Goal: Task Accomplishment & Management: Use online tool/utility

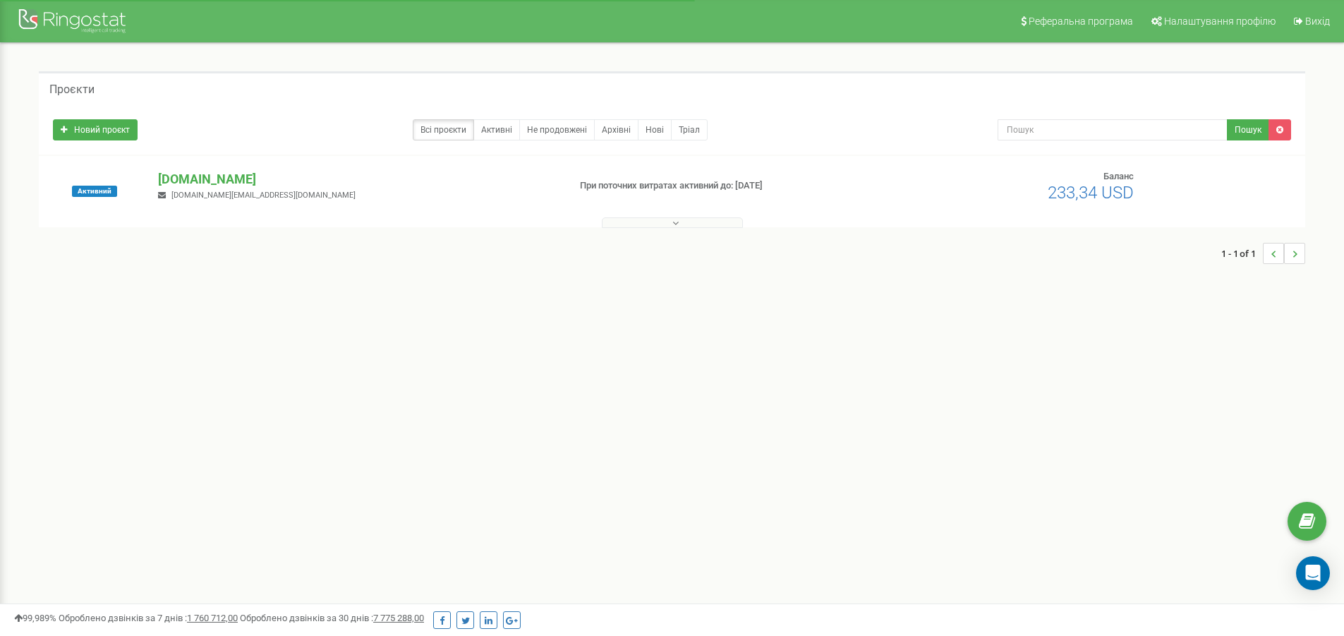
click at [252, 181] on p "[DOMAIN_NAME]" at bounding box center [357, 179] width 399 height 18
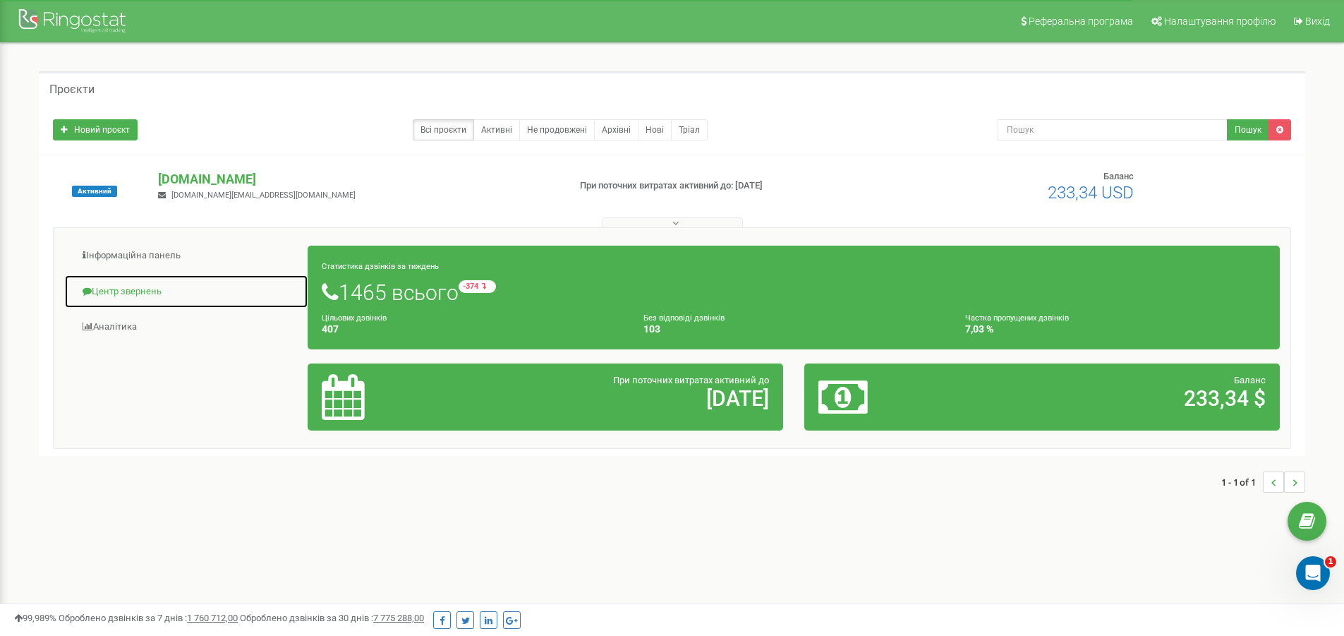
click at [138, 290] on link "Центр звернень" at bounding box center [186, 291] width 244 height 35
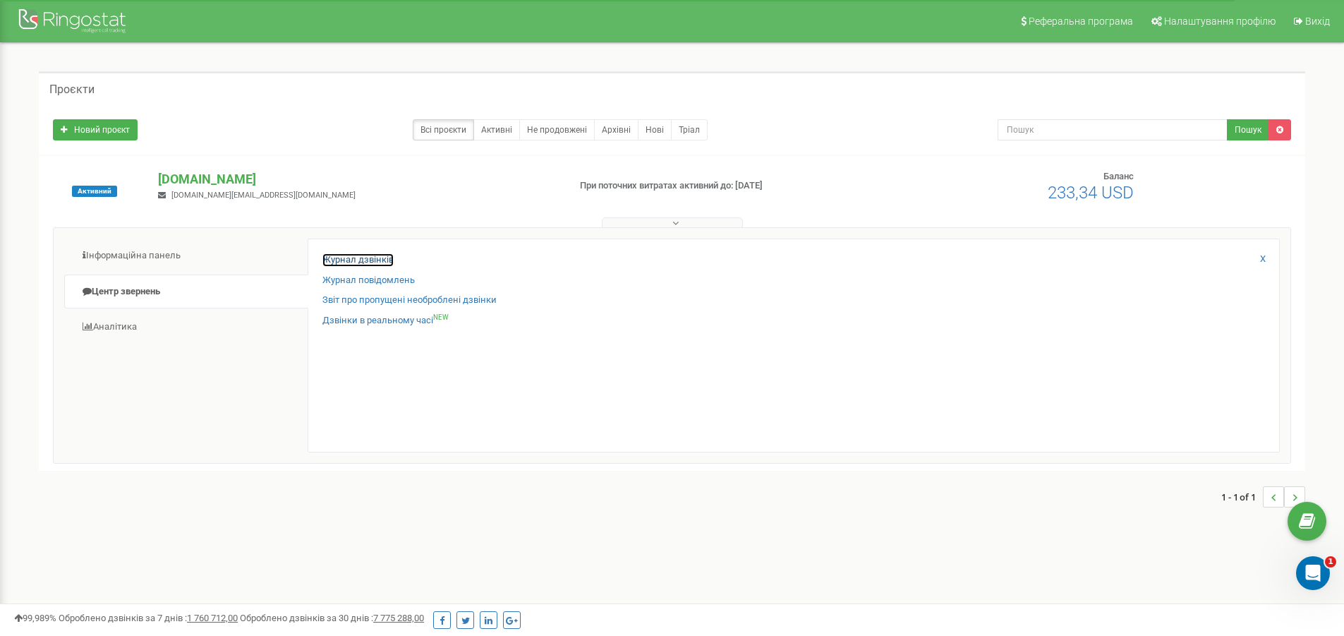
click at [377, 258] on link "Журнал дзвінків" at bounding box center [357, 259] width 71 height 13
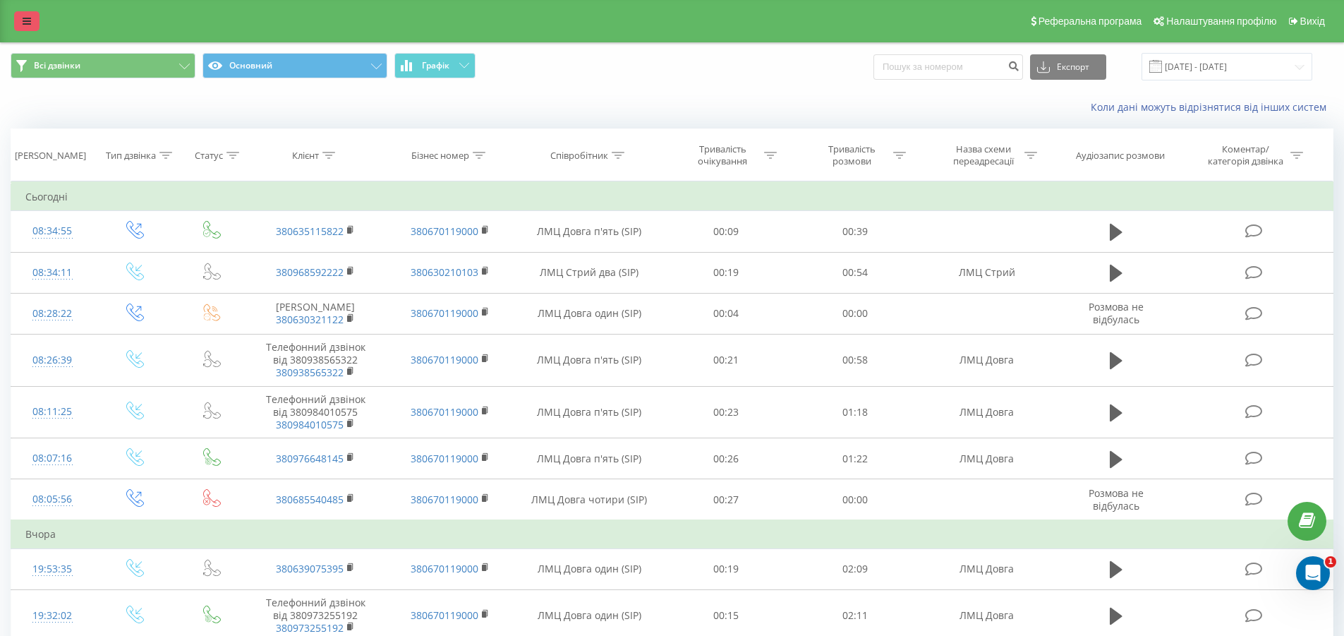
click at [32, 21] on link at bounding box center [26, 21] width 25 height 20
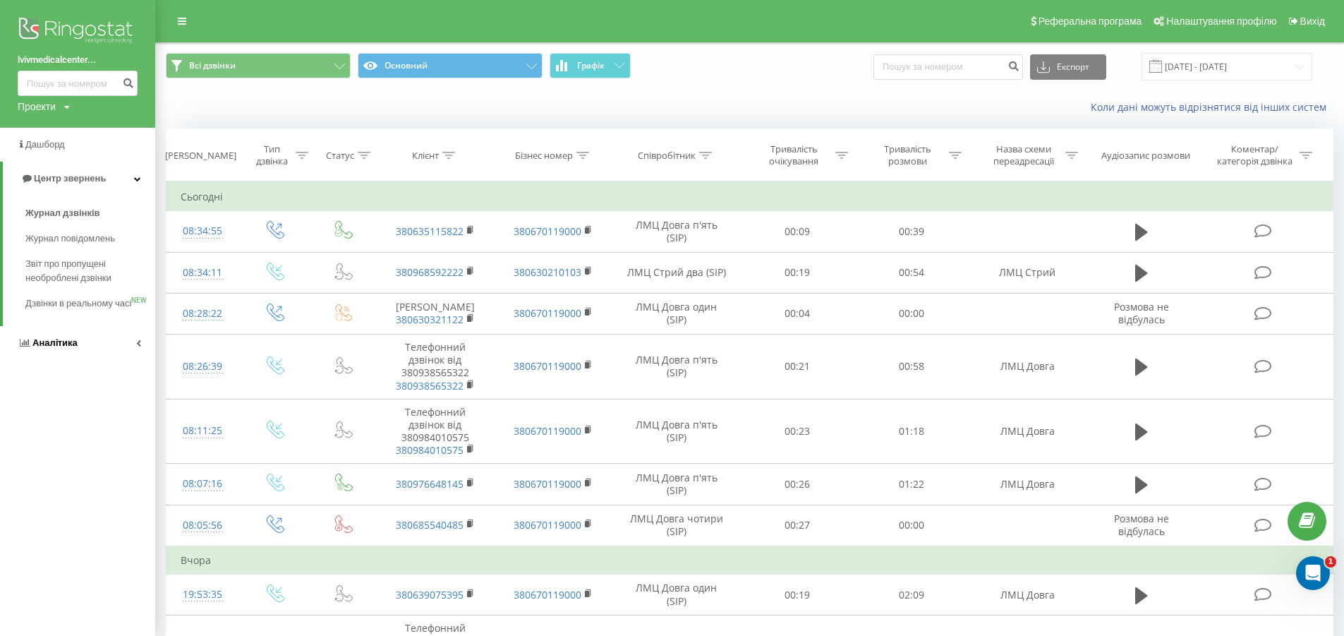
click at [64, 348] on span "Аналiтика" at bounding box center [54, 342] width 45 height 11
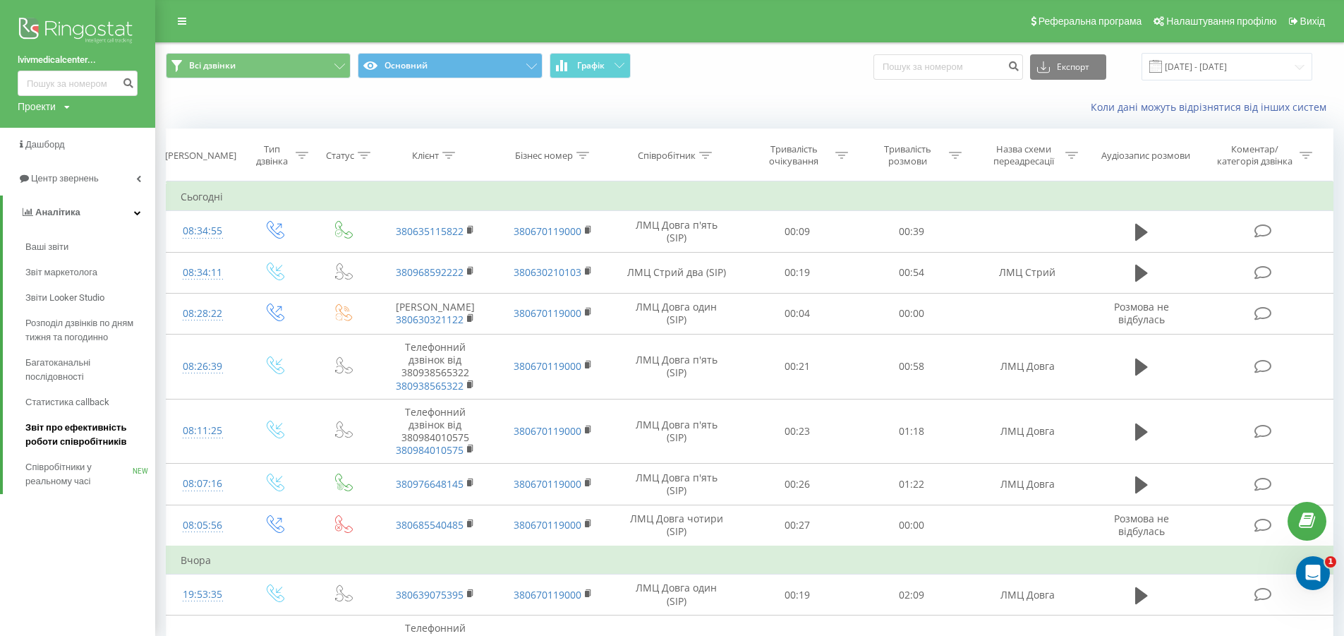
click at [90, 439] on span "Звіт про ефективність роботи співробітників" at bounding box center [86, 435] width 123 height 28
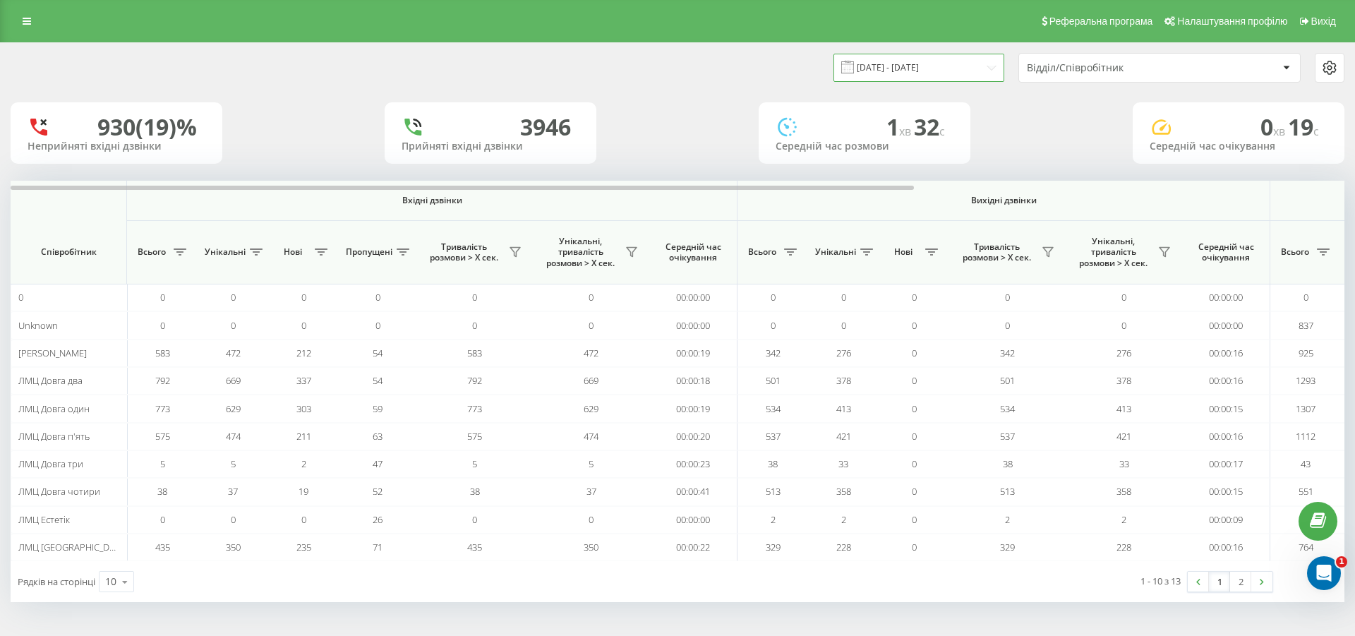
click at [936, 67] on input "[DATE] - [DATE]" at bounding box center [918, 68] width 171 height 28
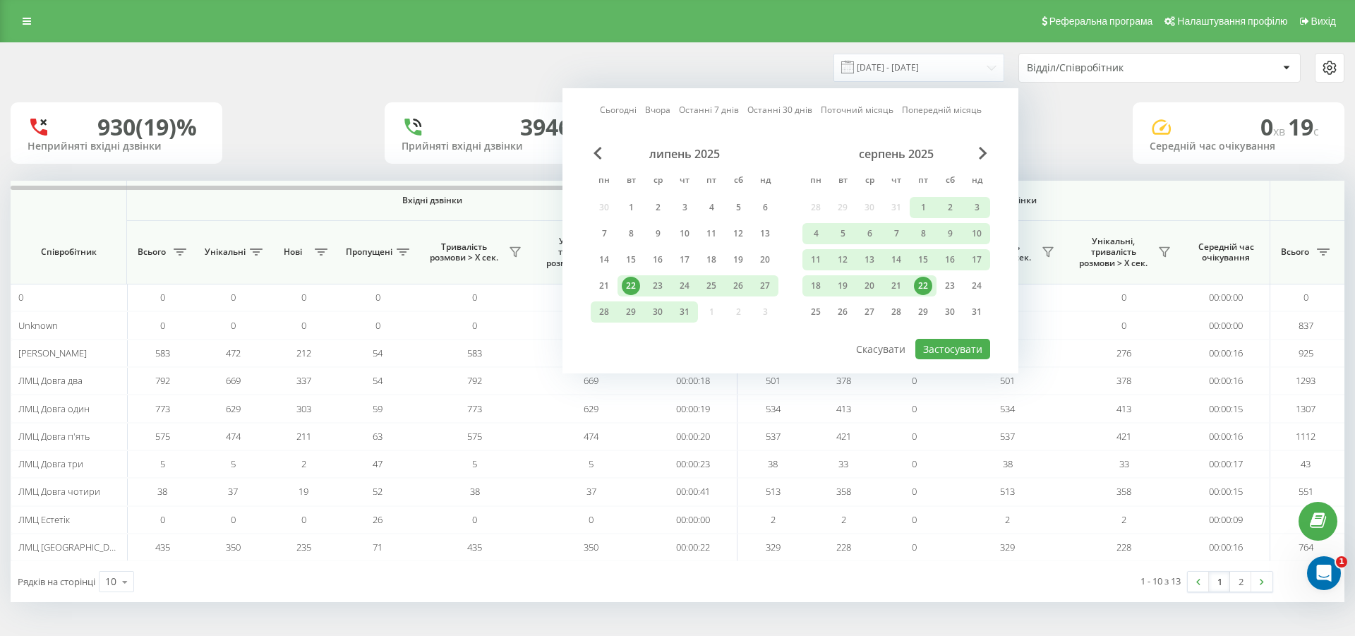
click at [926, 286] on div "22" at bounding box center [923, 286] width 18 height 18
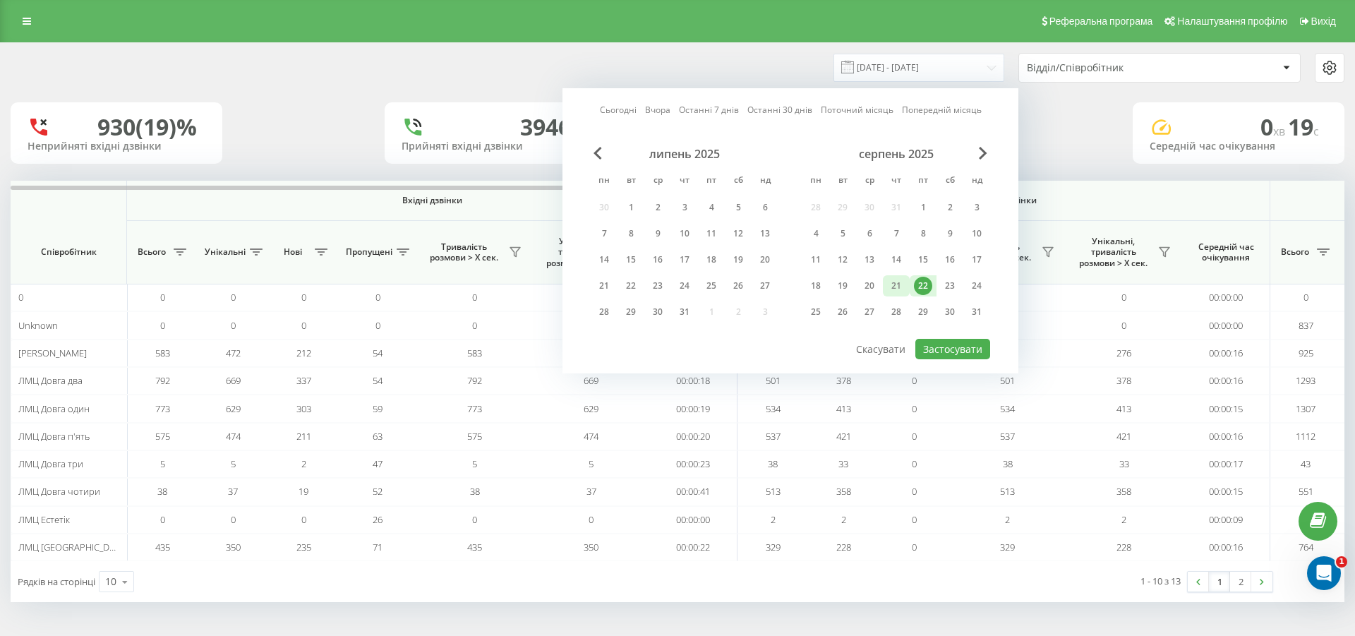
click at [900, 284] on div "21" at bounding box center [896, 286] width 18 height 18
click at [653, 109] on link "Вчора" at bounding box center [657, 109] width 25 height 13
click at [948, 349] on button "Застосувати" at bounding box center [952, 349] width 75 height 20
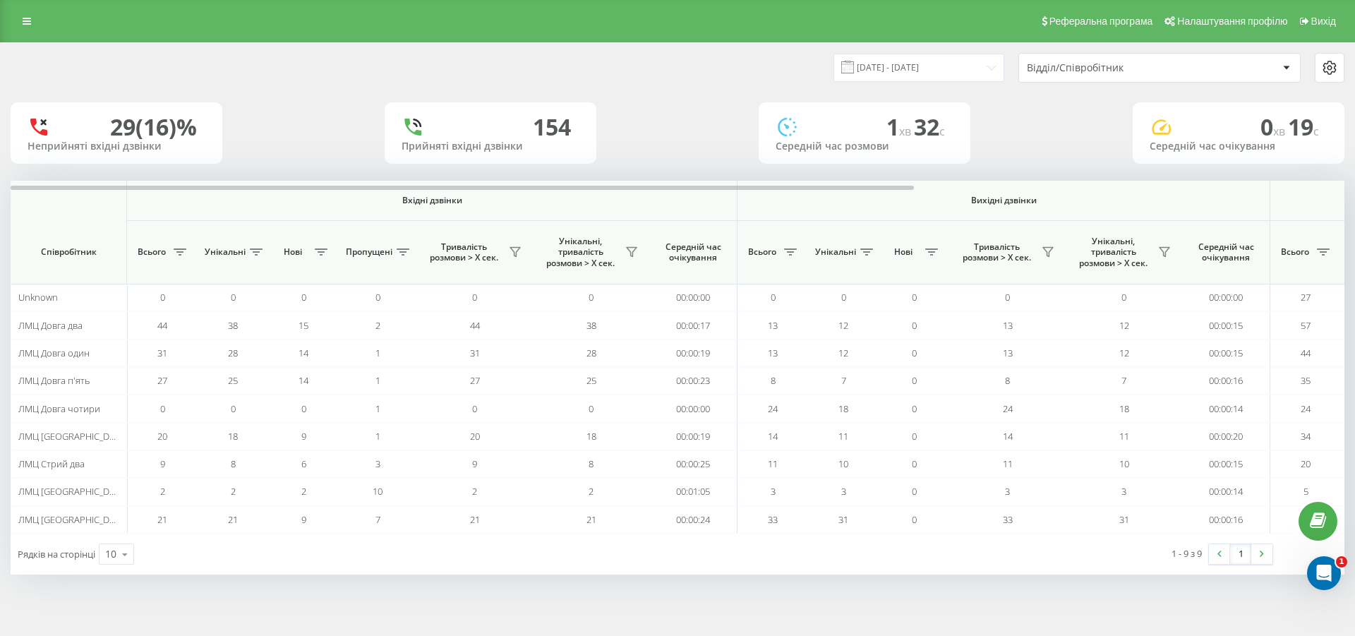
click at [854, 66] on span at bounding box center [847, 67] width 13 height 13
click at [897, 68] on input "[DATE] - [DATE]" at bounding box center [918, 68] width 171 height 28
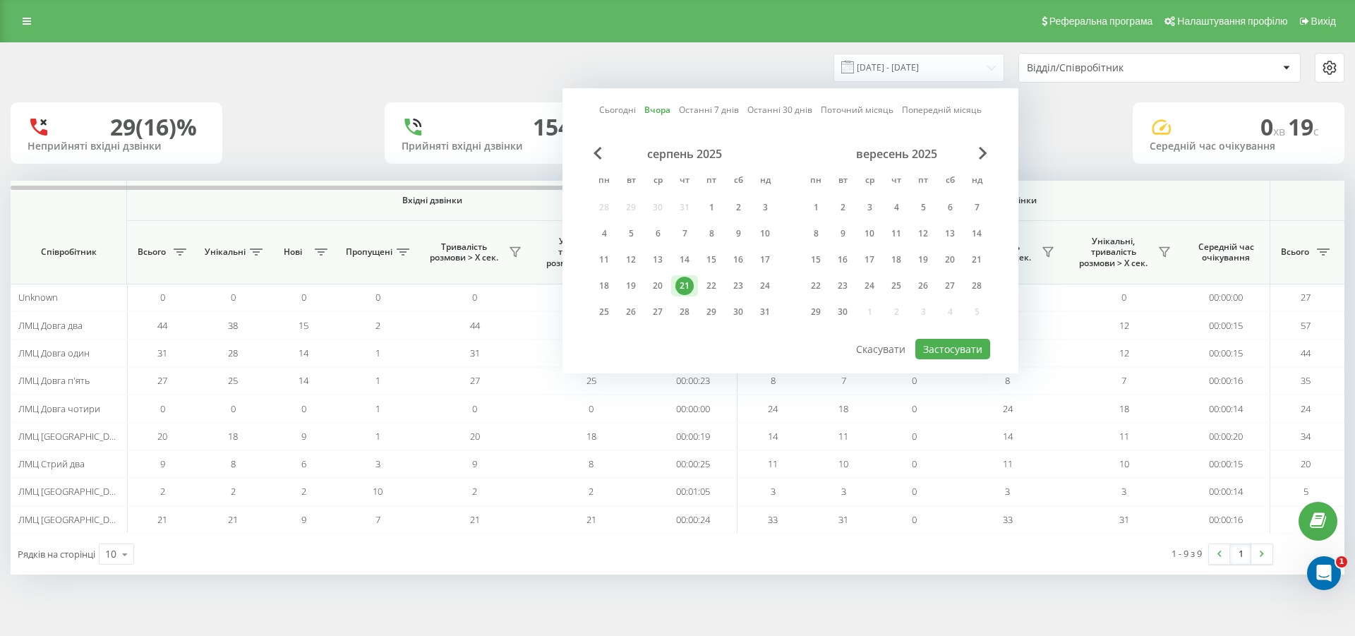
click at [778, 111] on link "Останні 30 днів" at bounding box center [779, 109] width 65 height 13
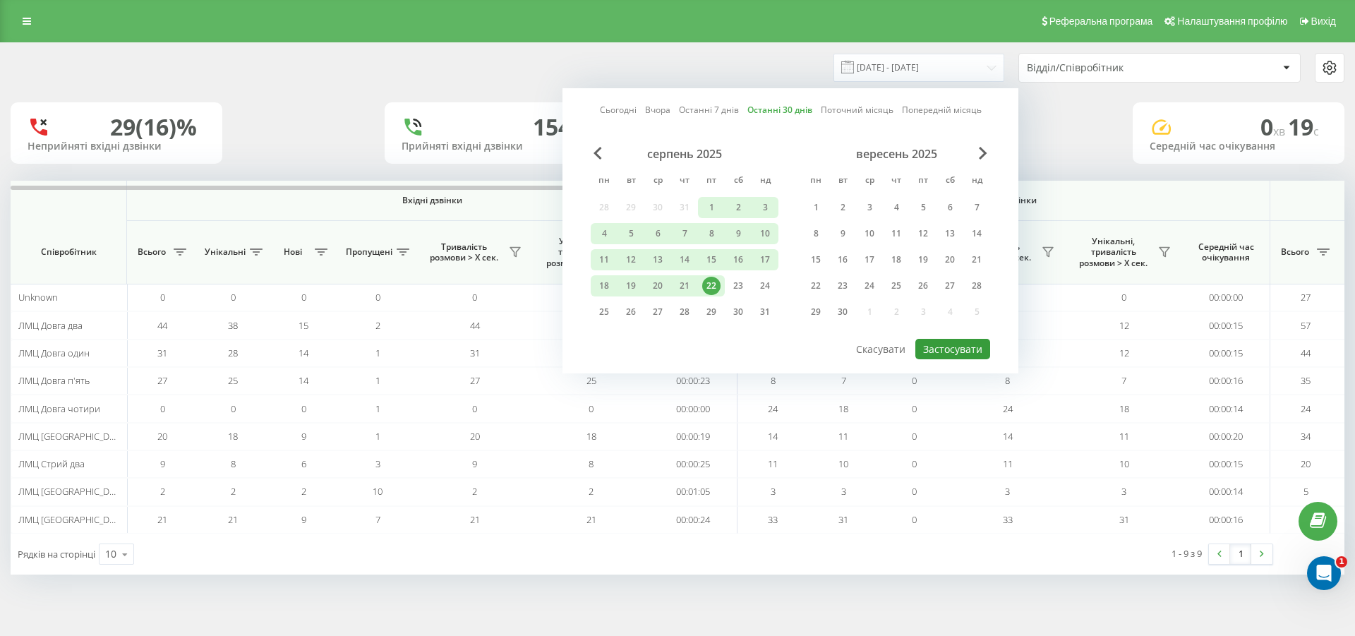
click at [941, 350] on button "Застосувати" at bounding box center [952, 349] width 75 height 20
type input "[DATE] - [DATE]"
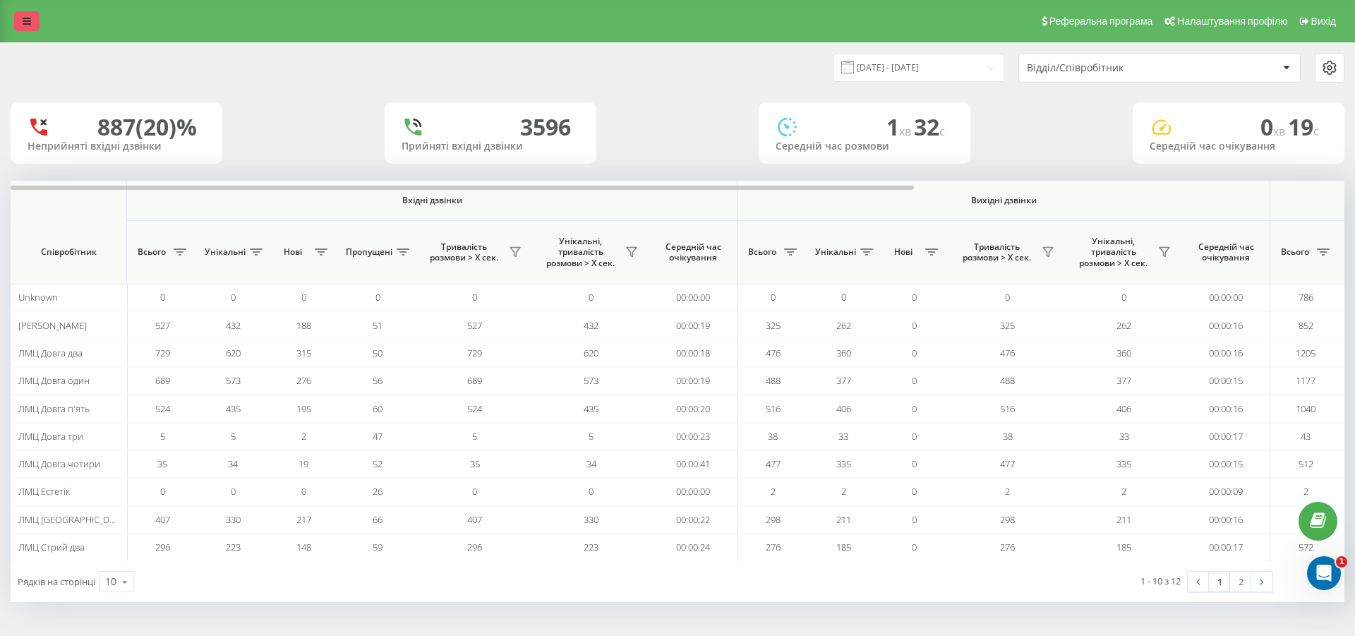
click at [23, 24] on icon at bounding box center [27, 21] width 8 height 10
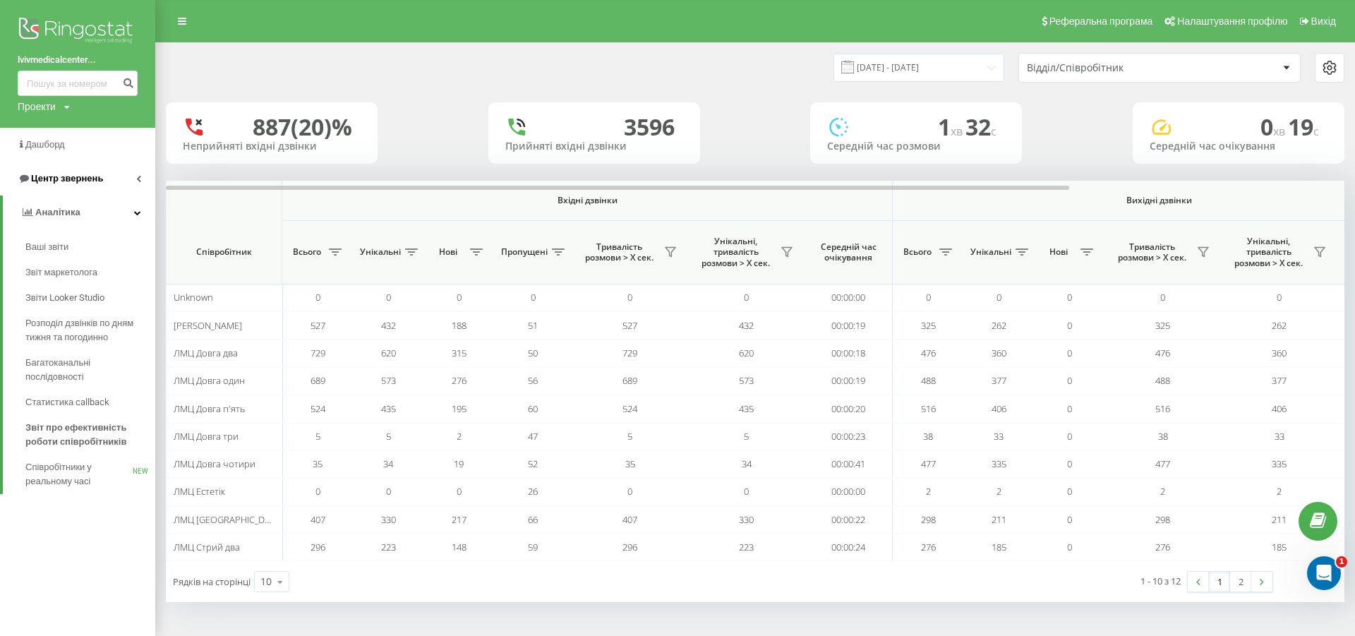
click at [73, 180] on span "Центр звернень" at bounding box center [67, 178] width 72 height 11
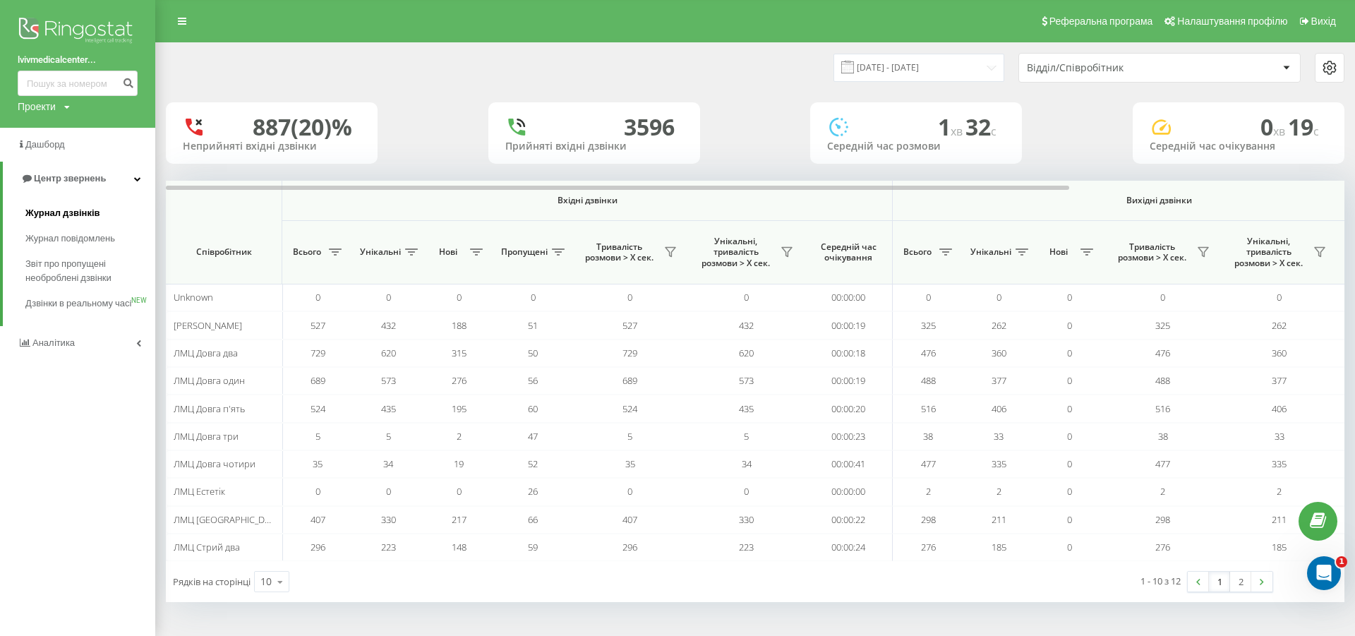
click at [102, 211] on link "Журнал дзвінків" at bounding box center [90, 212] width 130 height 25
click at [56, 211] on span "Журнал дзвінків" at bounding box center [62, 213] width 75 height 14
click at [54, 213] on span "Журнал дзвінків" at bounding box center [62, 213] width 75 height 14
